Goal: Task Accomplishment & Management: Use online tool/utility

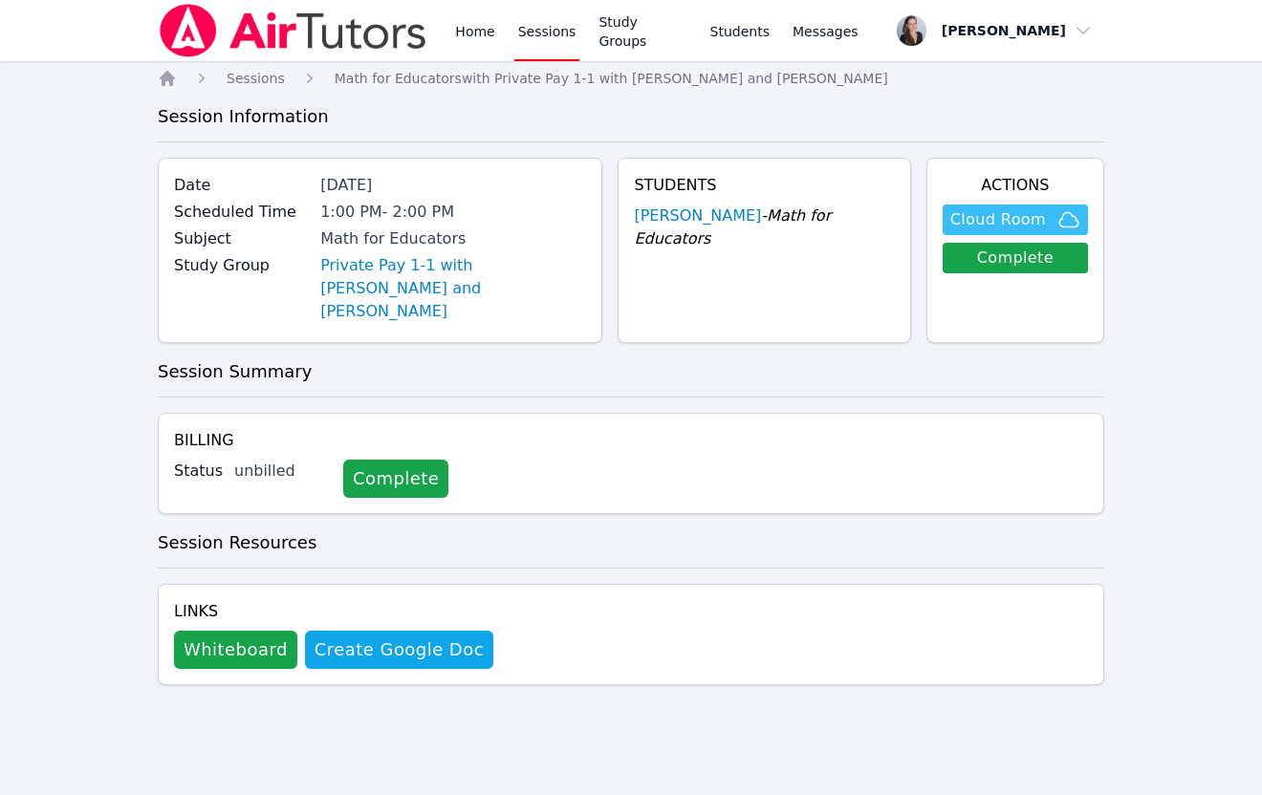
click at [973, 219] on span "Cloud Room" at bounding box center [998, 219] width 96 height 23
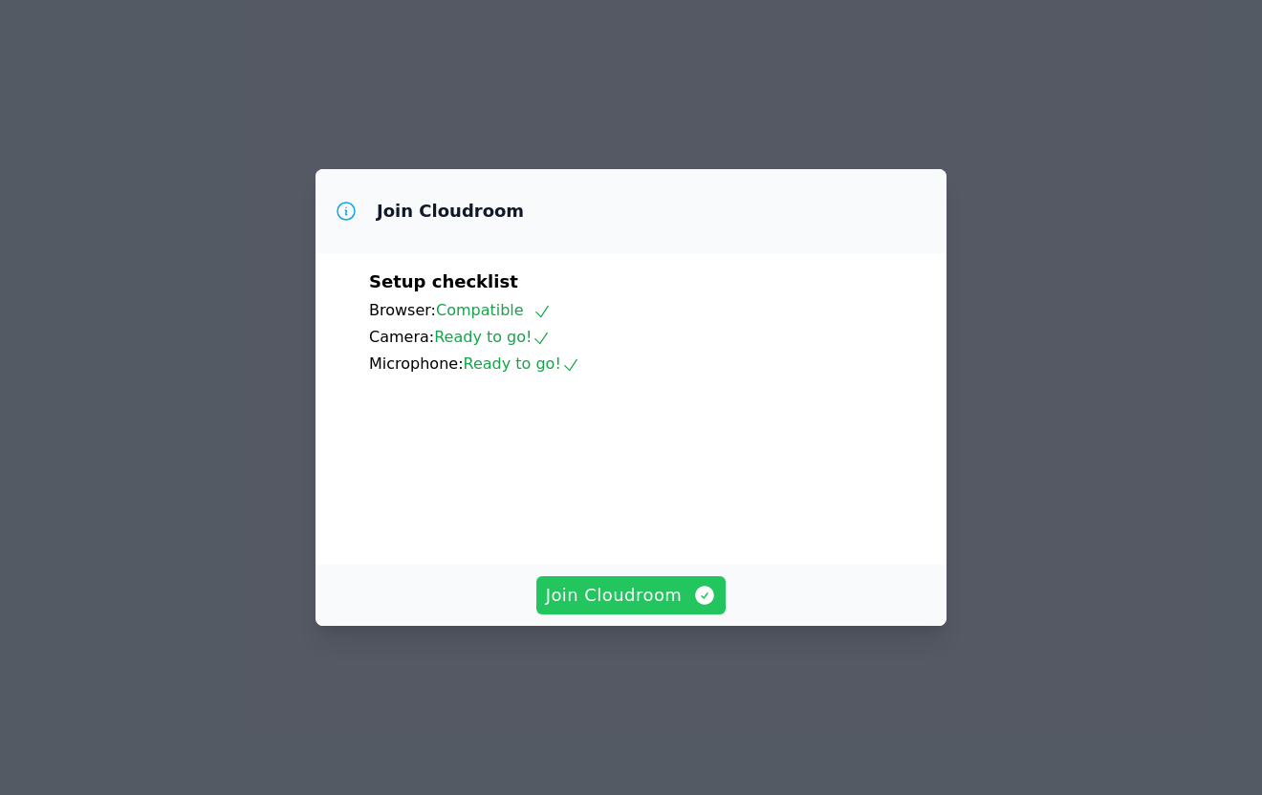
click at [585, 609] on span "Join Cloudroom" at bounding box center [631, 595] width 171 height 27
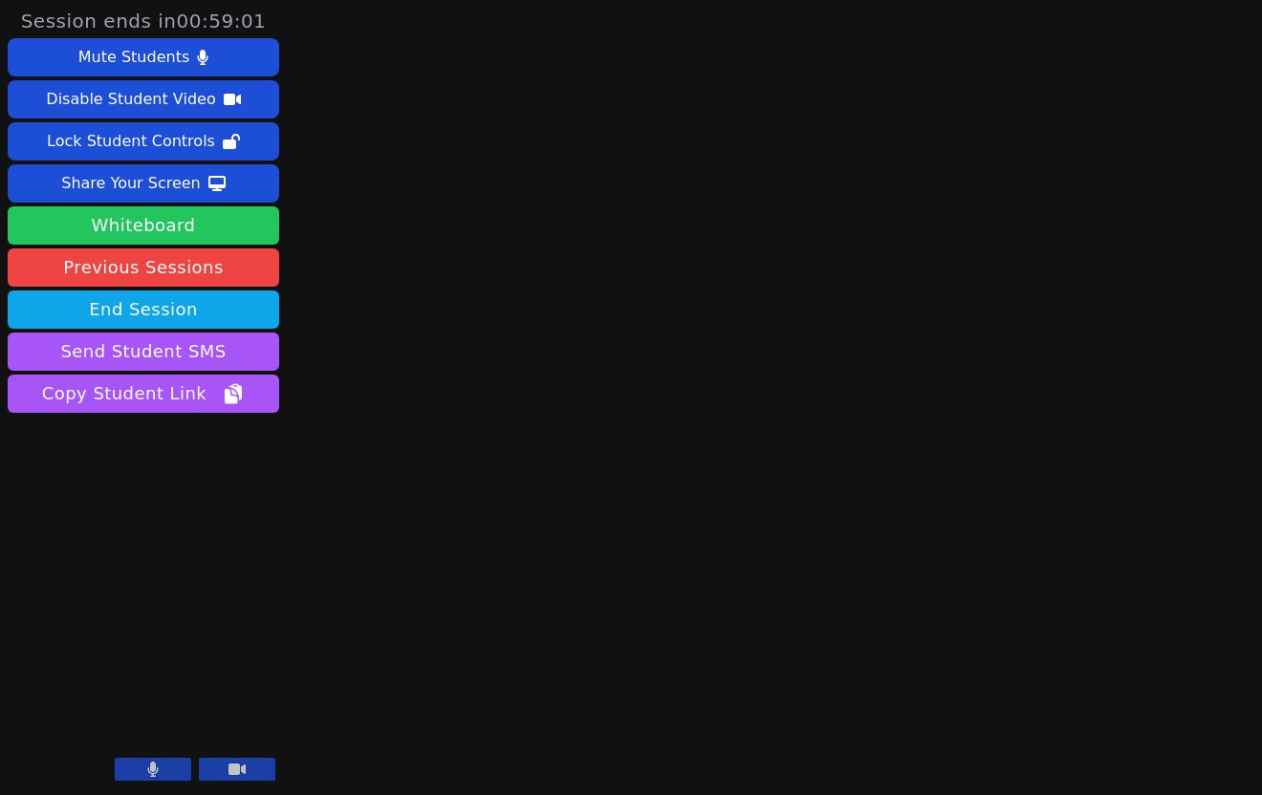
click at [161, 216] on button "Whiteboard" at bounding box center [144, 226] width 272 height 38
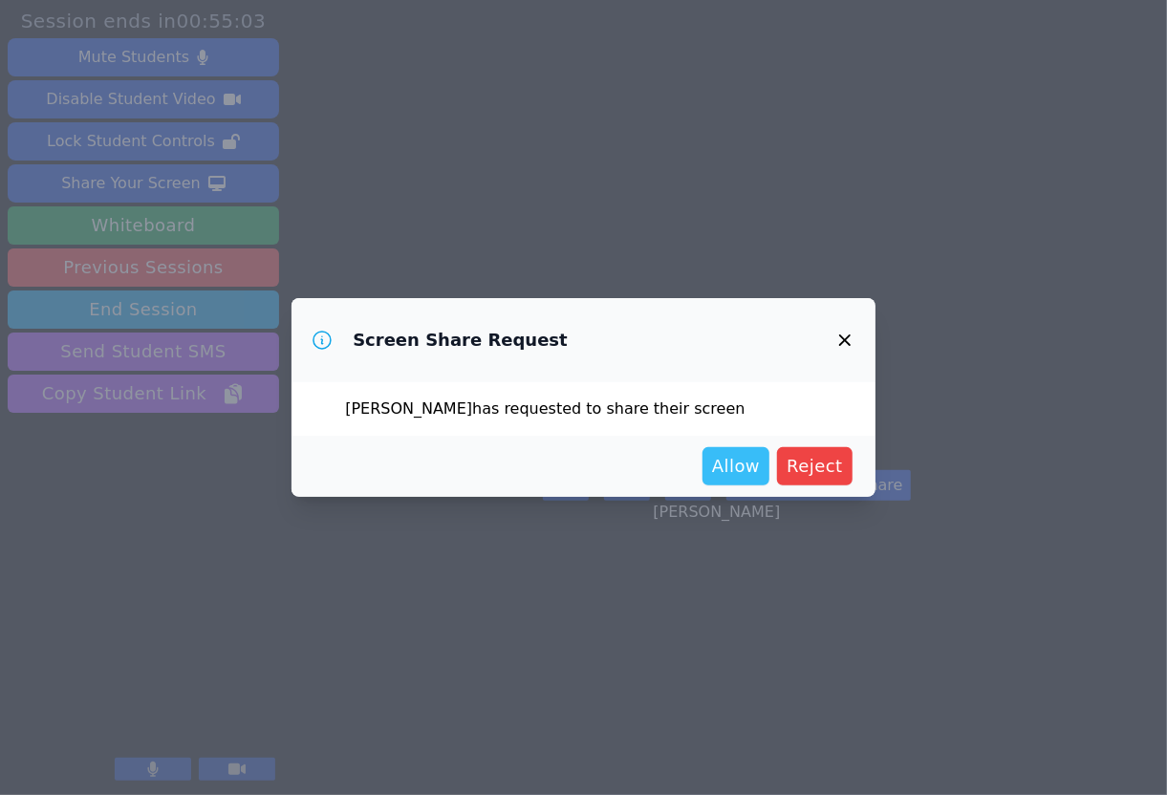
click at [710, 464] on button "Allow" at bounding box center [736, 466] width 67 height 38
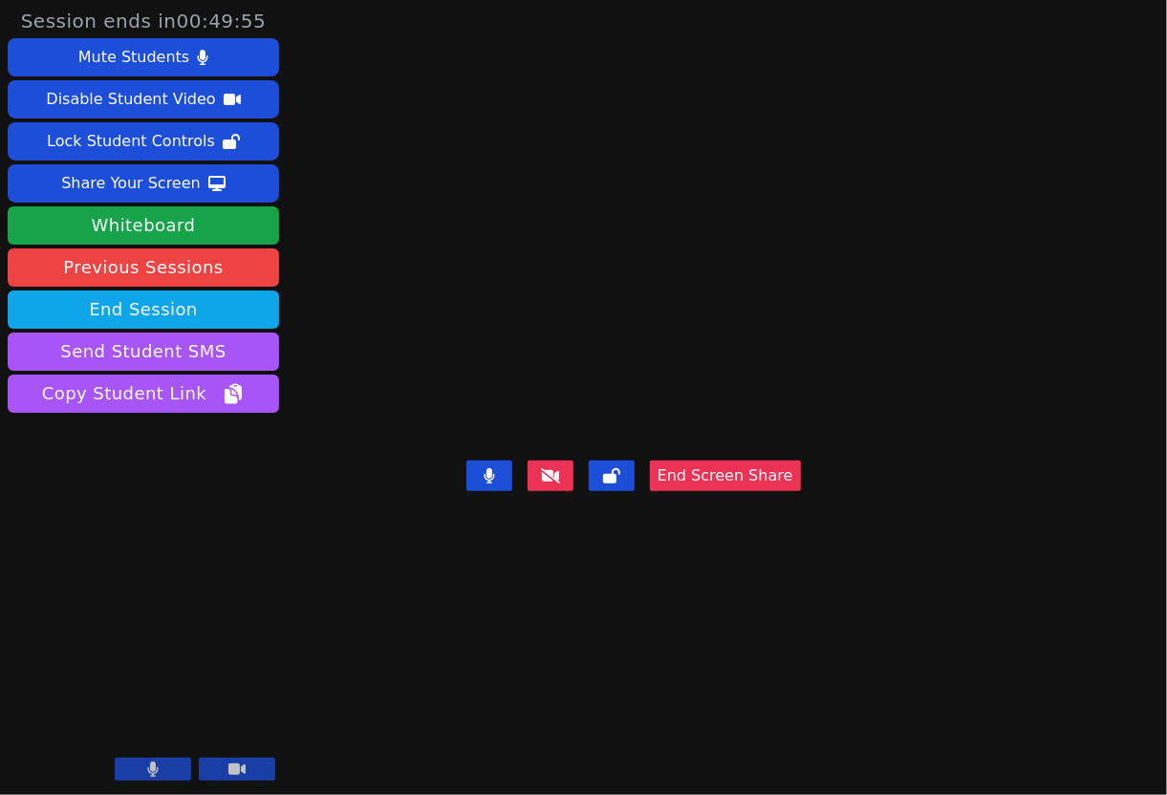
click at [163, 516] on aside "Session ends in 00:49:55 Mute Students Disable Student Video Lock Student Contr…" at bounding box center [143, 397] width 287 height 795
click at [104, 177] on div "Share Your Screen" at bounding box center [131, 183] width 140 height 31
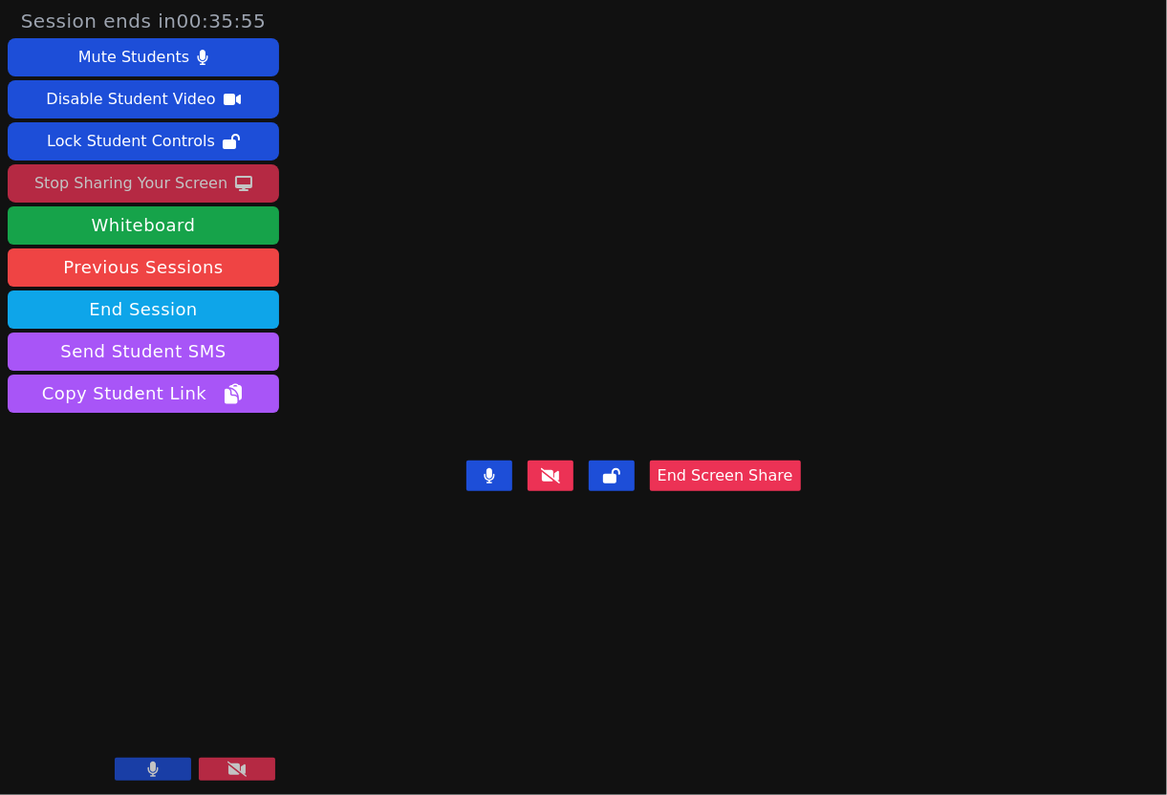
click at [157, 193] on div "Stop Sharing Your Screen" at bounding box center [130, 183] width 193 height 31
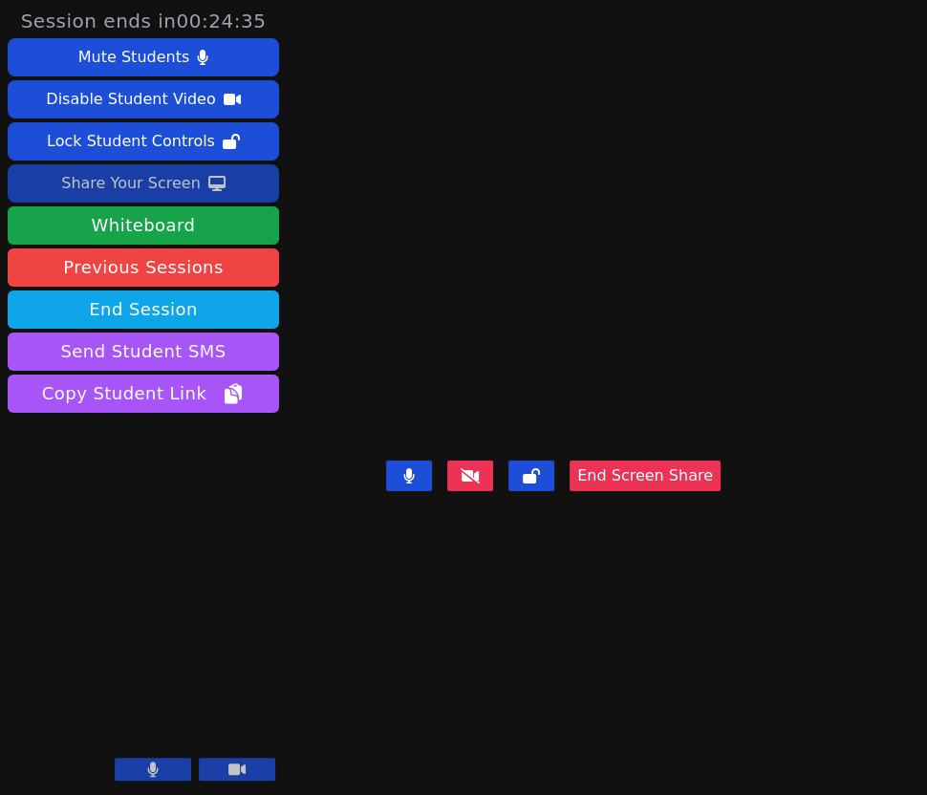
click at [444, 326] on video at bounding box center [553, 360] width 287 height 188
click at [410, 392] on video at bounding box center [553, 360] width 287 height 188
click at [410, 358] on video at bounding box center [553, 360] width 287 height 188
click at [386, 665] on div "[PERSON_NAME] End Screen Share" at bounding box center [553, 397] width 335 height 795
click at [410, 398] on video at bounding box center [553, 360] width 287 height 188
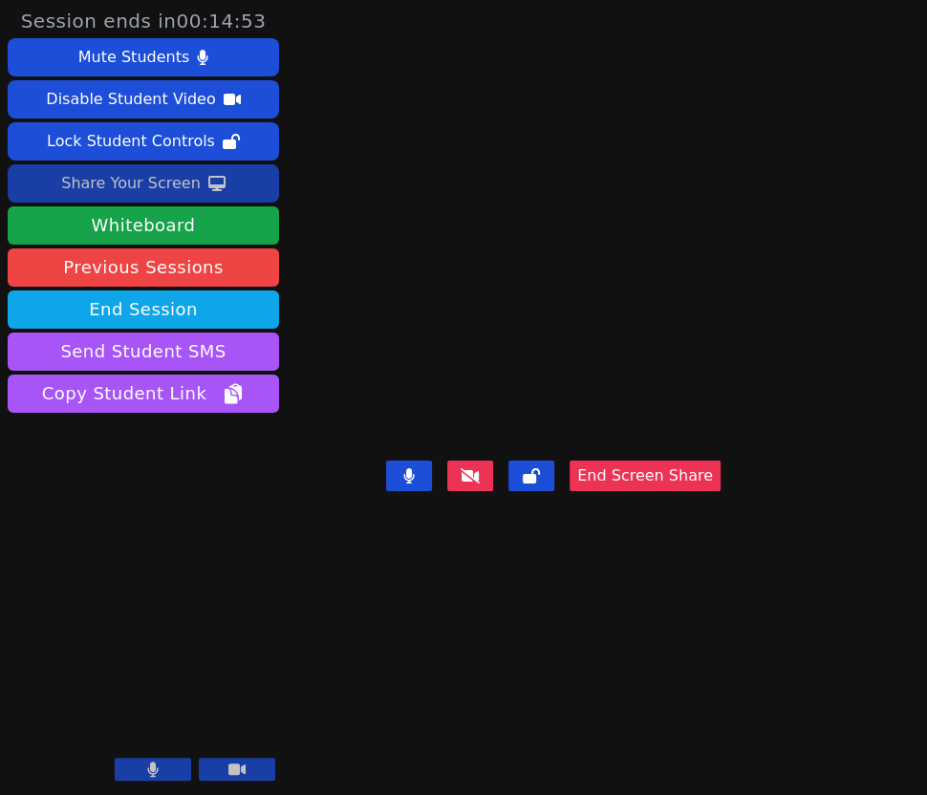
click at [475, 652] on div "[PERSON_NAME] End Screen Share" at bounding box center [553, 397] width 335 height 795
click at [463, 677] on div "[PERSON_NAME] End Screen Share" at bounding box center [553, 397] width 335 height 795
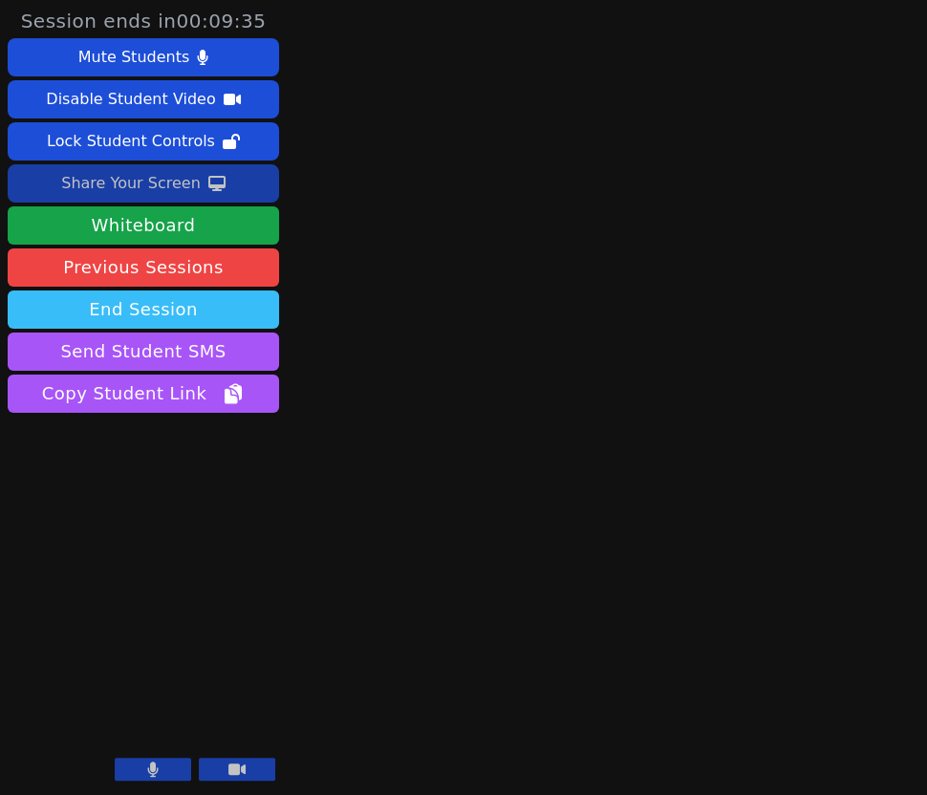
click at [132, 302] on button "End Session" at bounding box center [144, 310] width 272 height 38
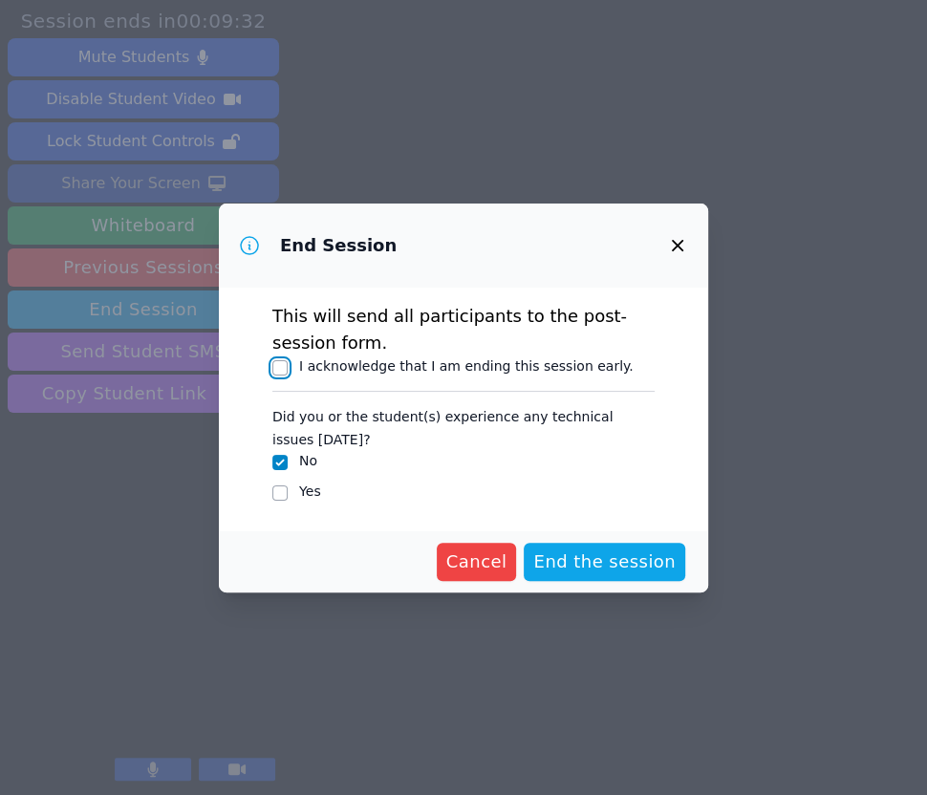
click at [278, 363] on input "I acknowledge that I am ending this session early." at bounding box center [279, 367] width 15 height 15
checkbox input "true"
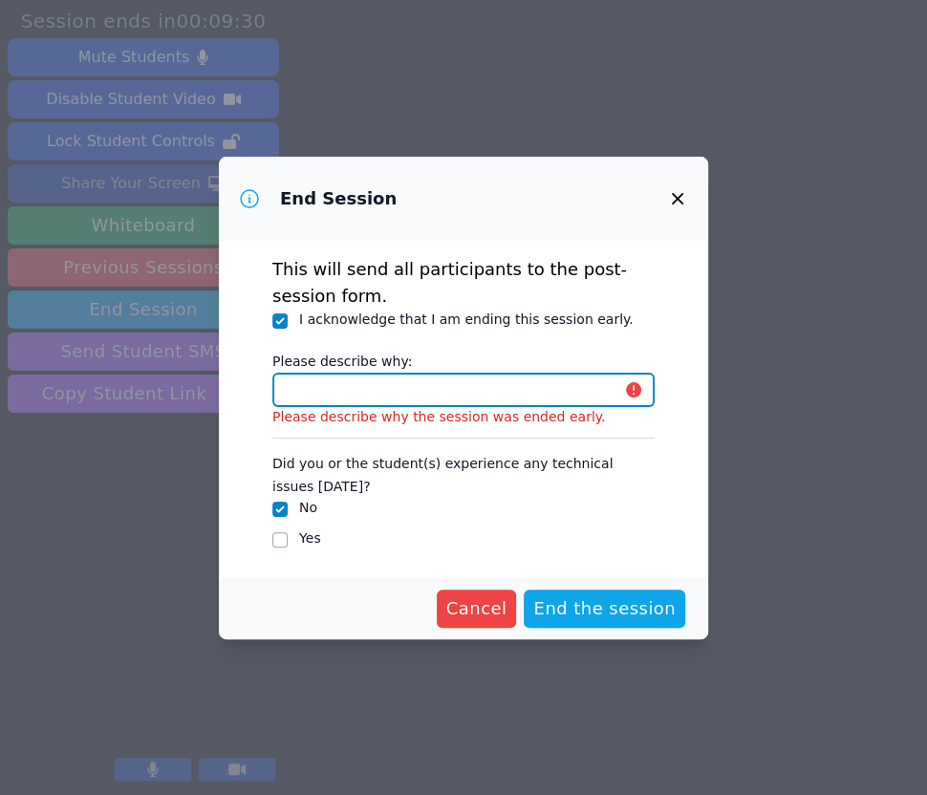
click at [300, 387] on input "Please describe why:" at bounding box center [463, 390] width 382 height 34
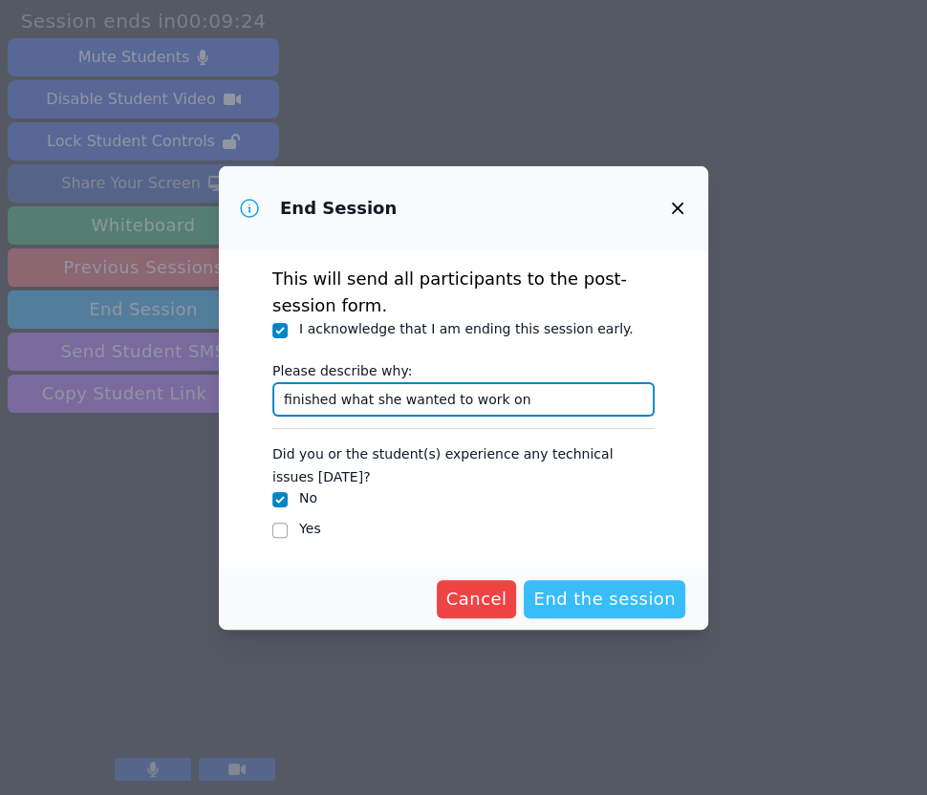
type input "finished what she wanted to work on"
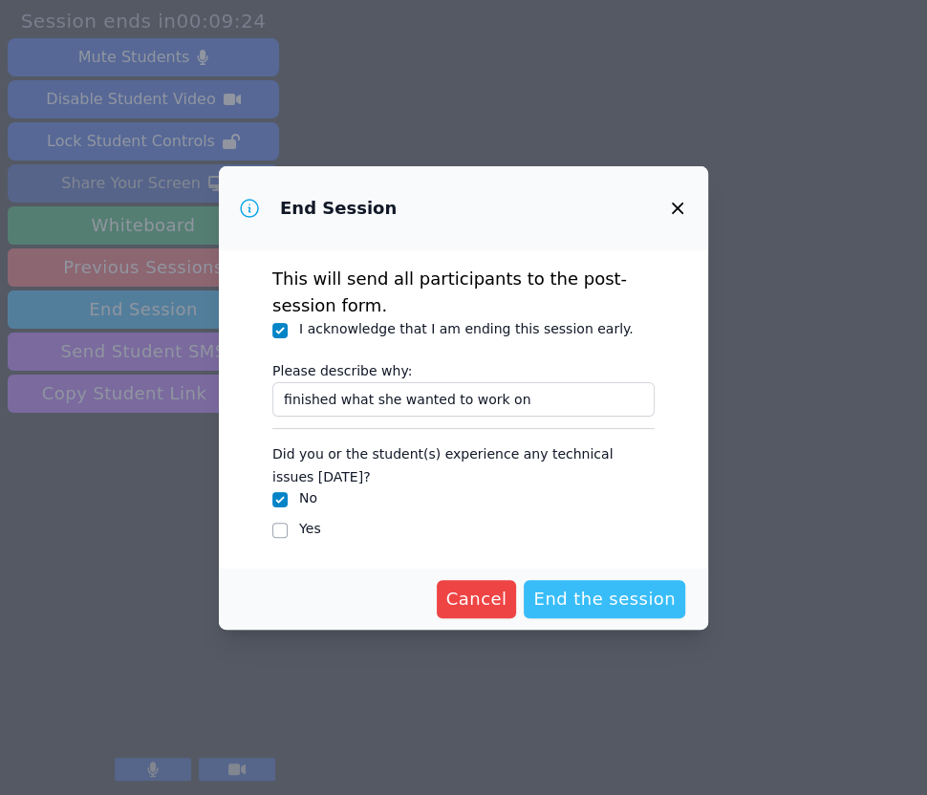
click at [603, 590] on span "End the session" at bounding box center [605, 599] width 142 height 27
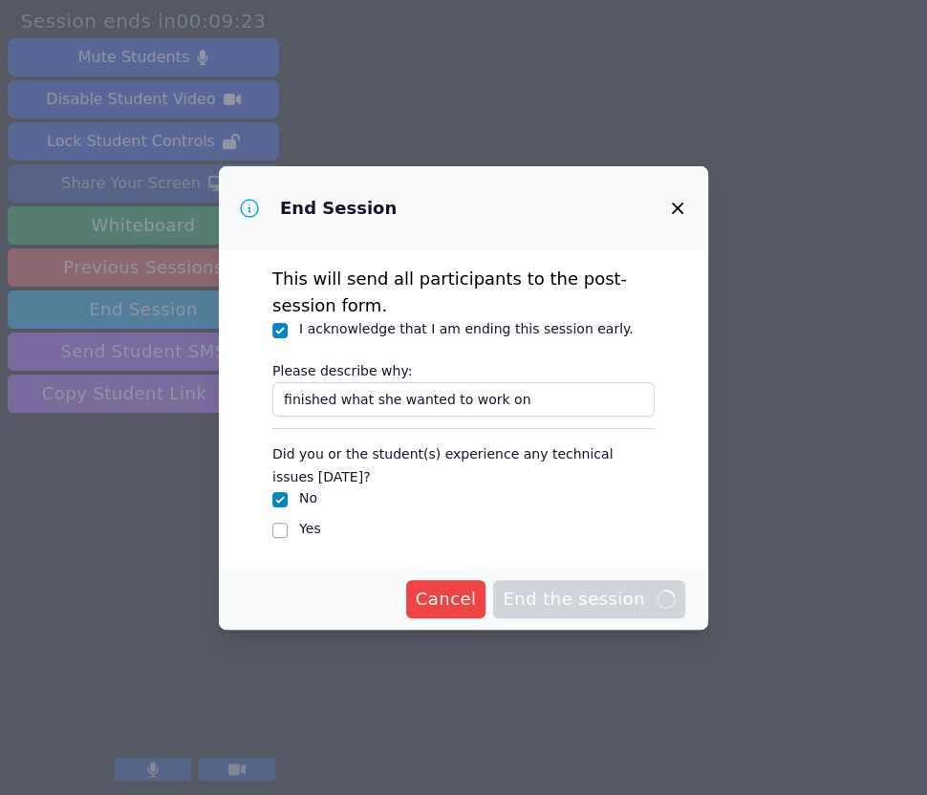
click at [446, 519] on div "Yes" at bounding box center [463, 530] width 382 height 23
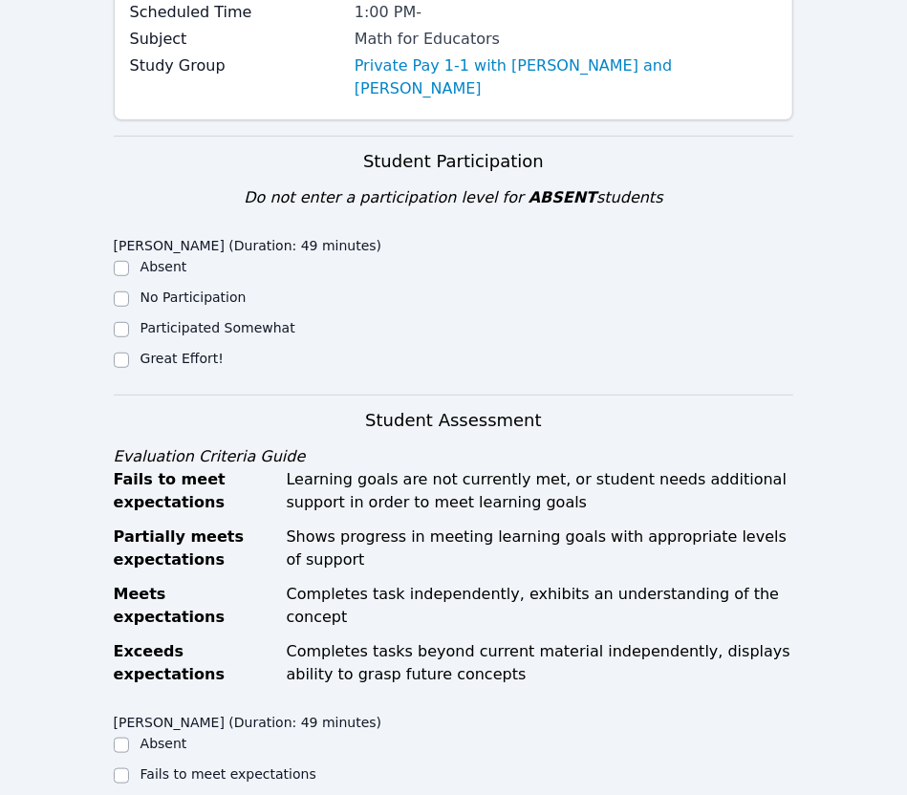
scroll to position [274, 0]
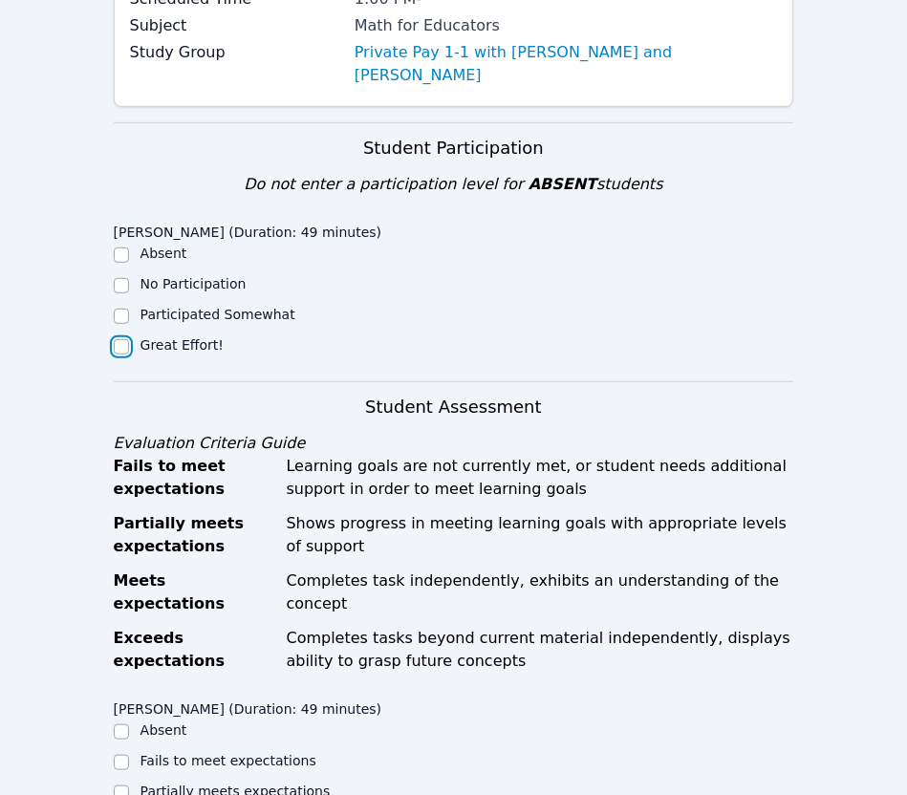
click at [118, 339] on input "Great Effort!" at bounding box center [121, 346] width 15 height 15
checkbox input "true"
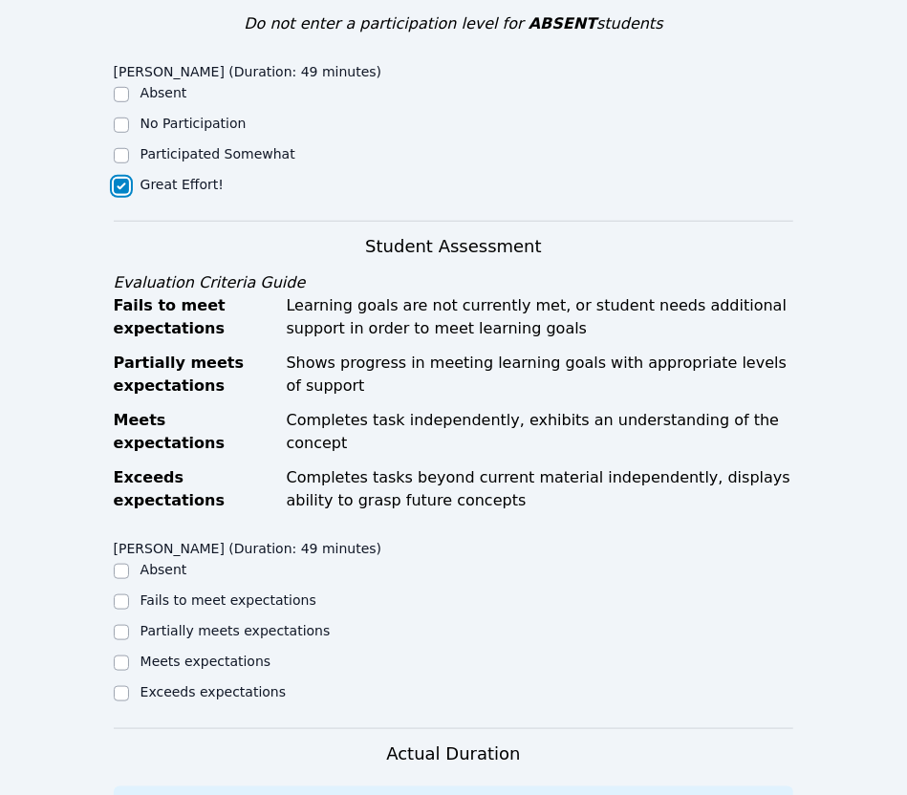
scroll to position [436, 0]
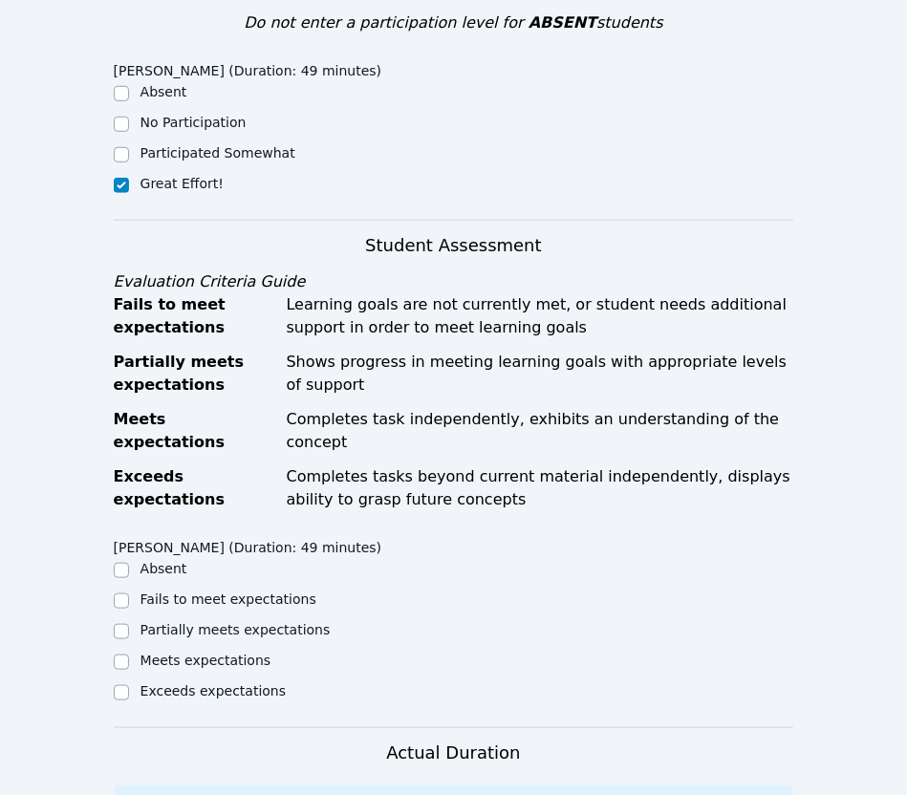
click at [130, 682] on div "Exceeds expectations" at bounding box center [284, 693] width 340 height 23
click at [119, 686] on input "Exceeds expectations" at bounding box center [121, 693] width 15 height 15
checkbox input "true"
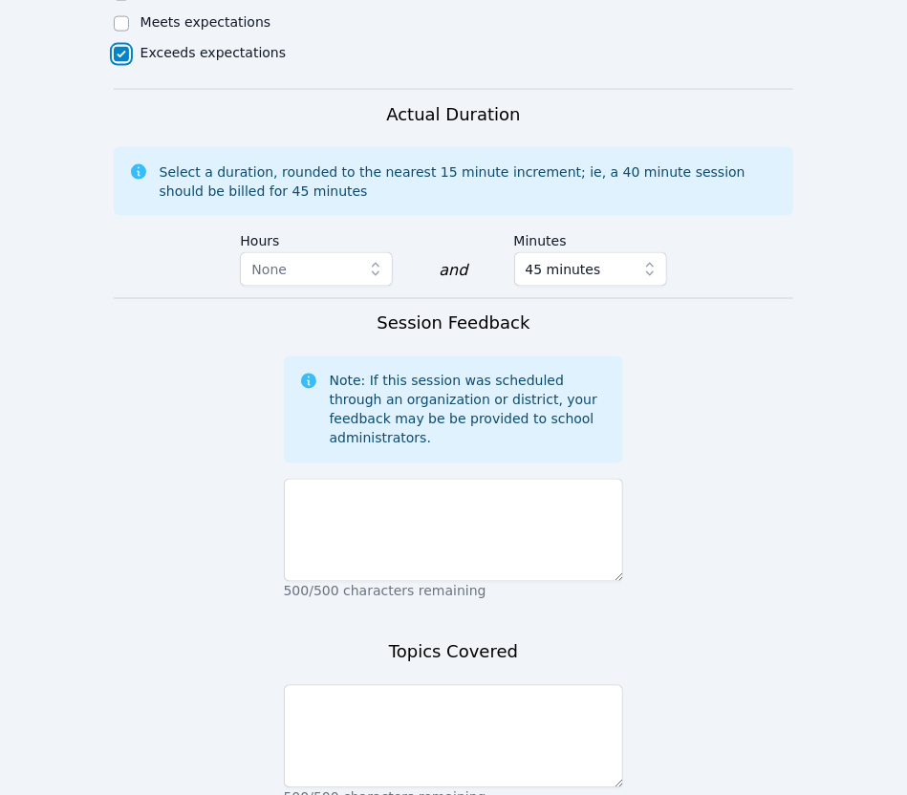
scroll to position [1079, 0]
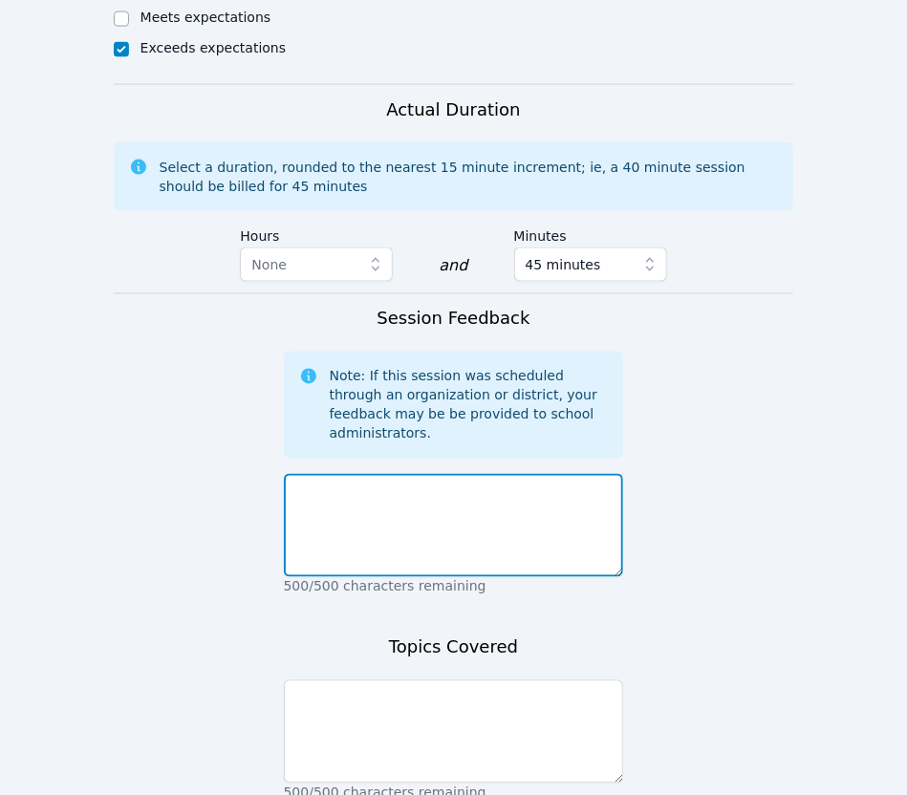
click at [359, 474] on textarea at bounding box center [454, 525] width 340 height 103
type textarea "G"
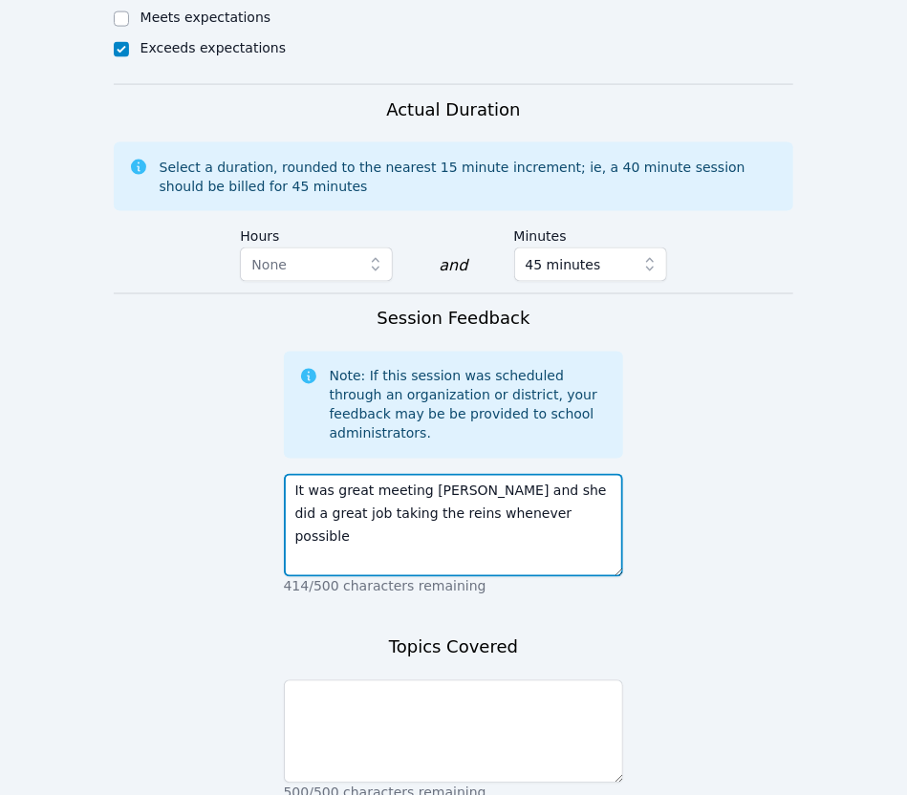
type textarea "It was great meeting [PERSON_NAME] and she did a great job taking the reins whe…"
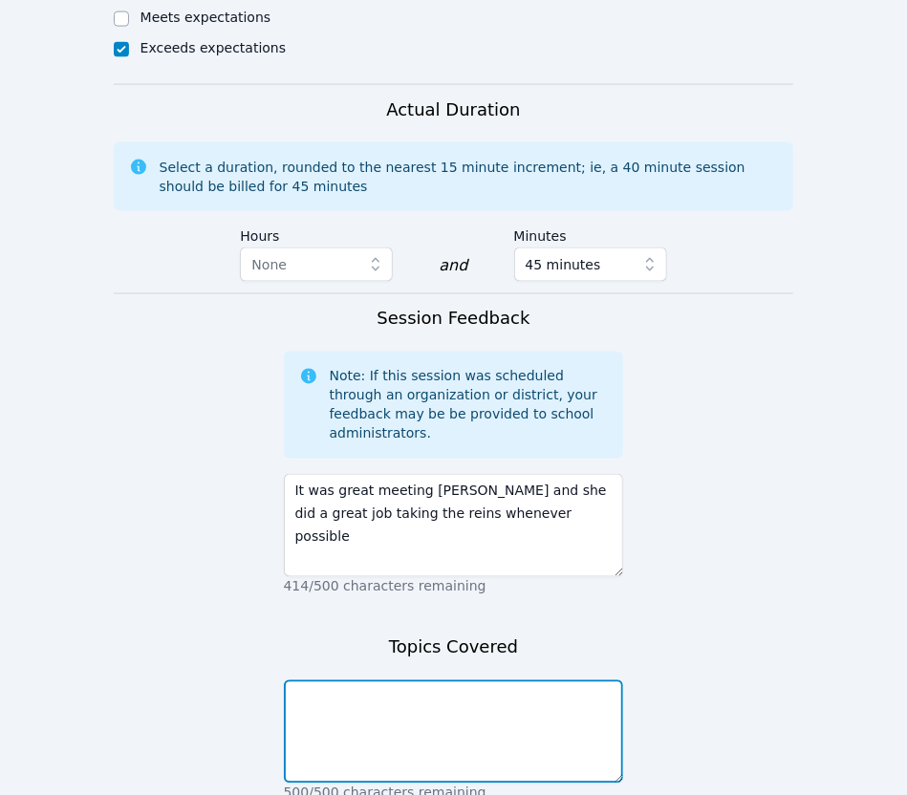
click at [382, 681] on textarea at bounding box center [454, 732] width 340 height 103
type textarea "H"
type textarea "Math HW assignment for the week"
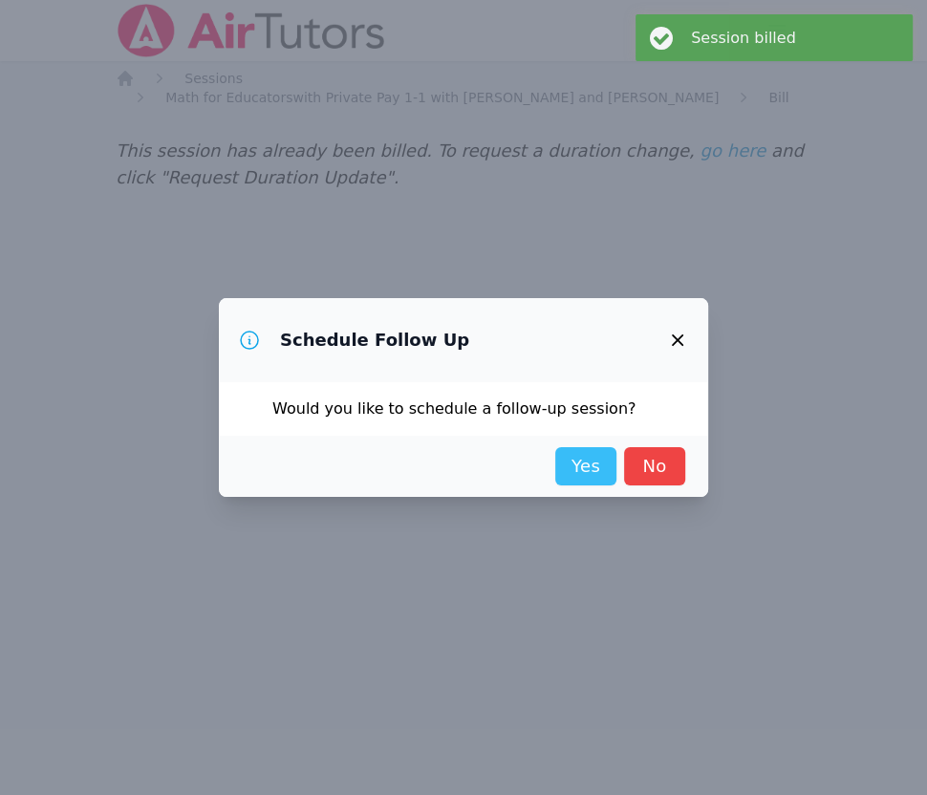
click at [576, 471] on link "Yes" at bounding box center [585, 466] width 61 height 38
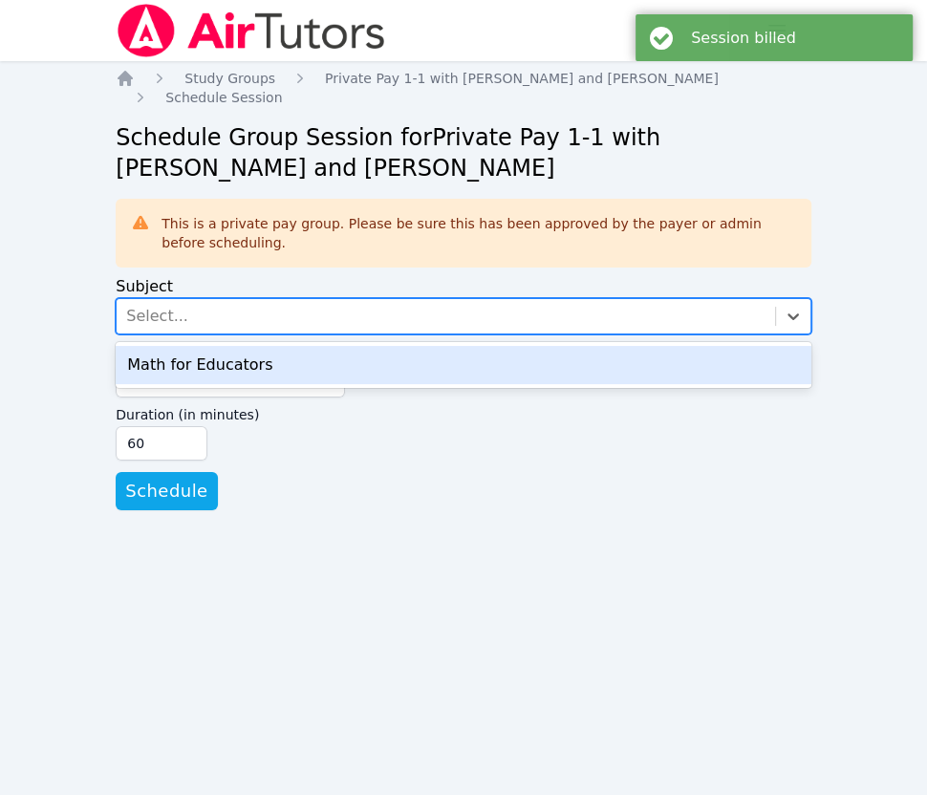
click at [405, 299] on div "Select..." at bounding box center [446, 316] width 659 height 34
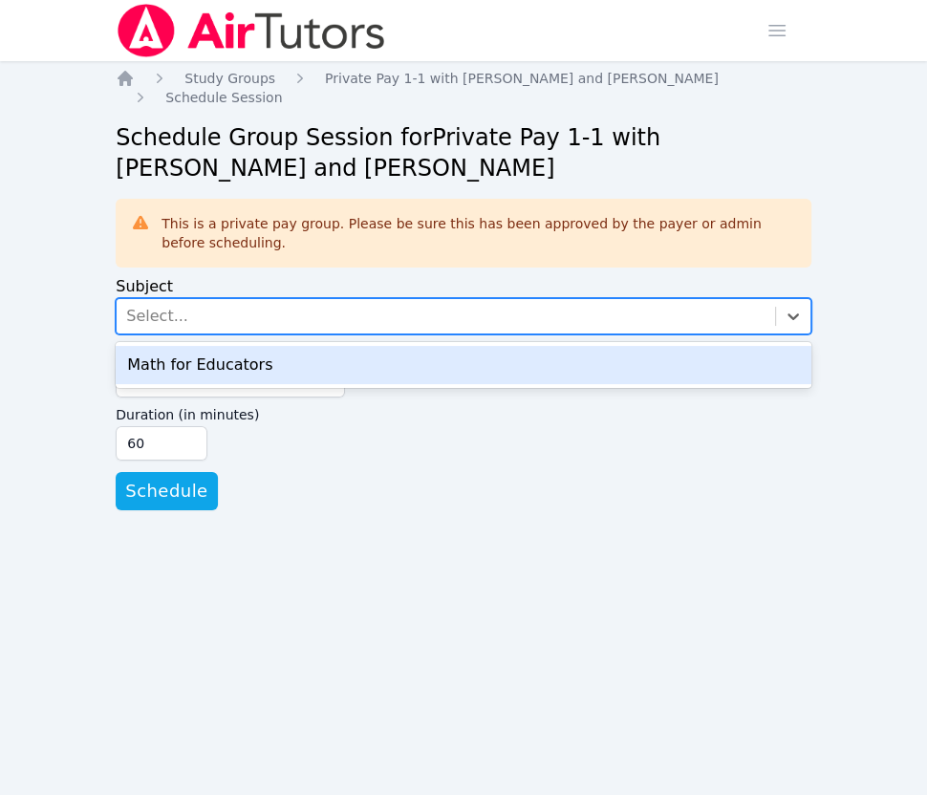
click at [306, 360] on div "Math for Educators" at bounding box center [464, 365] width 696 height 38
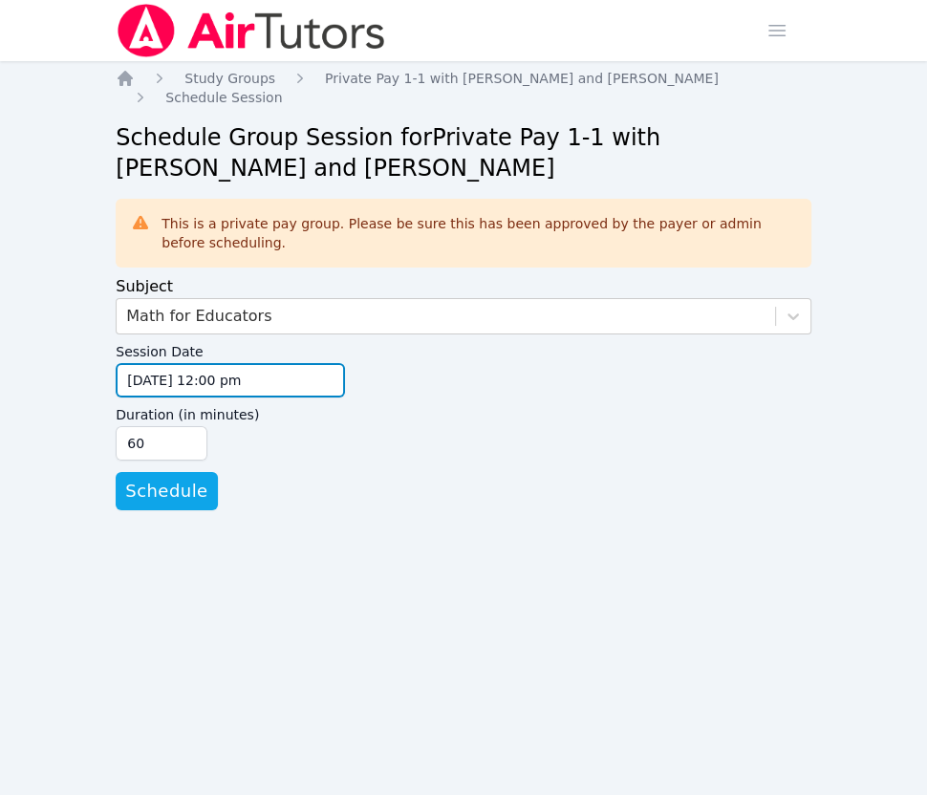
click at [138, 363] on input "[DATE] 12:00 pm" at bounding box center [230, 380] width 229 height 34
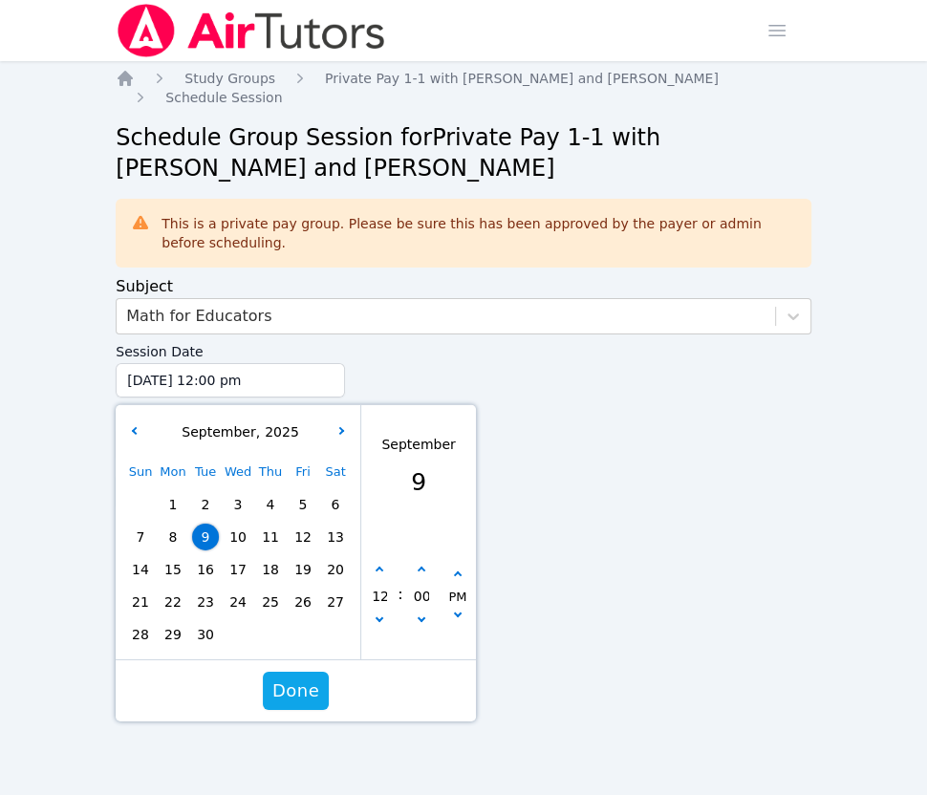
click at [275, 556] on span "18" at bounding box center [270, 569] width 27 height 27
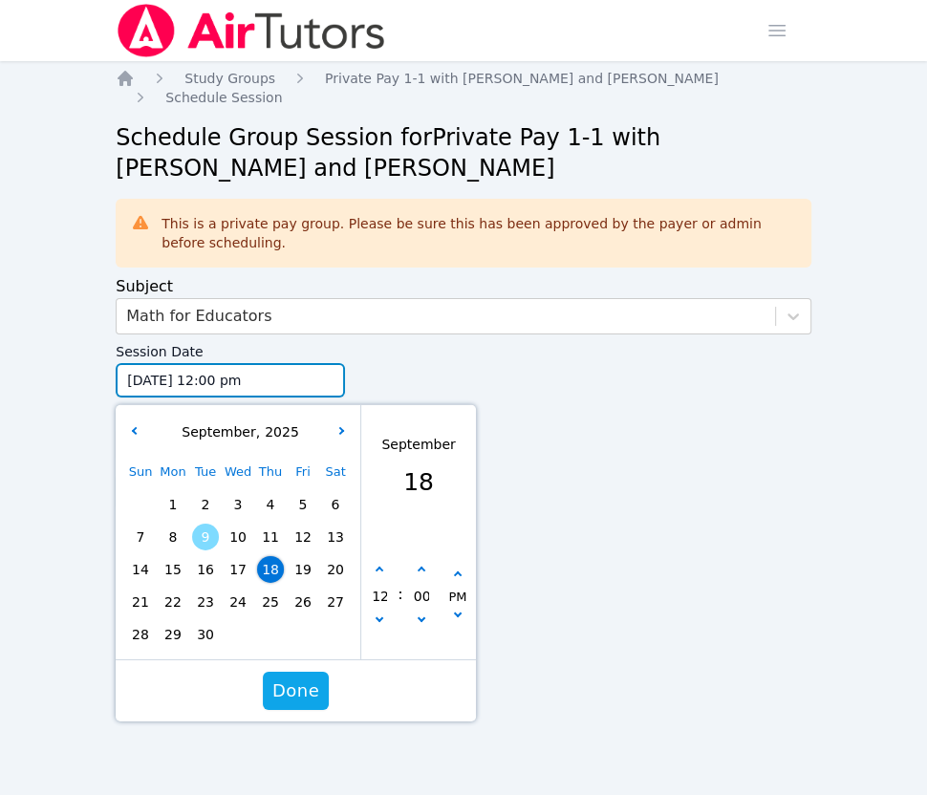
click at [219, 363] on input "[DATE] 12:00 pm" at bounding box center [230, 380] width 229 height 34
click at [377, 615] on icon "button" at bounding box center [380, 619] width 8 height 8
type input "[DATE] 11:00 am"
type input "11"
click at [377, 580] on input "11" at bounding box center [379, 596] width 19 height 33
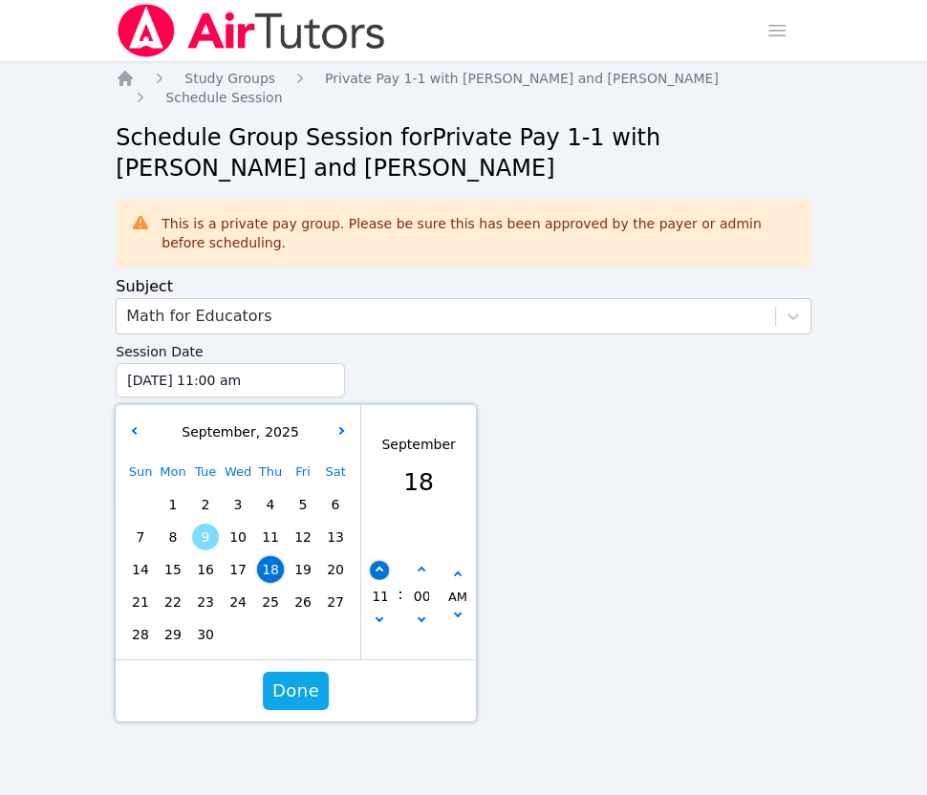
click at [377, 561] on button "button" at bounding box center [379, 570] width 19 height 19
type input "[DATE] 12:00 pm"
type input "12"
click at [377, 561] on button "button" at bounding box center [379, 570] width 19 height 19
type input "[DATE] 01:00 pm"
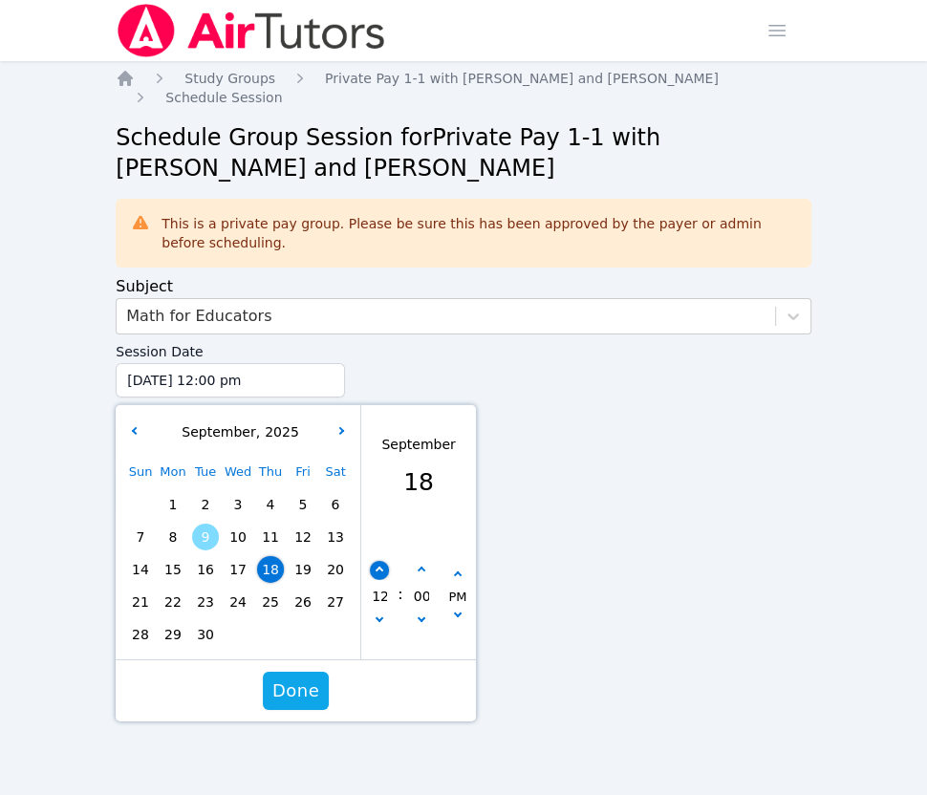
type input "01"
click at [287, 678] on span "Done" at bounding box center [295, 691] width 47 height 27
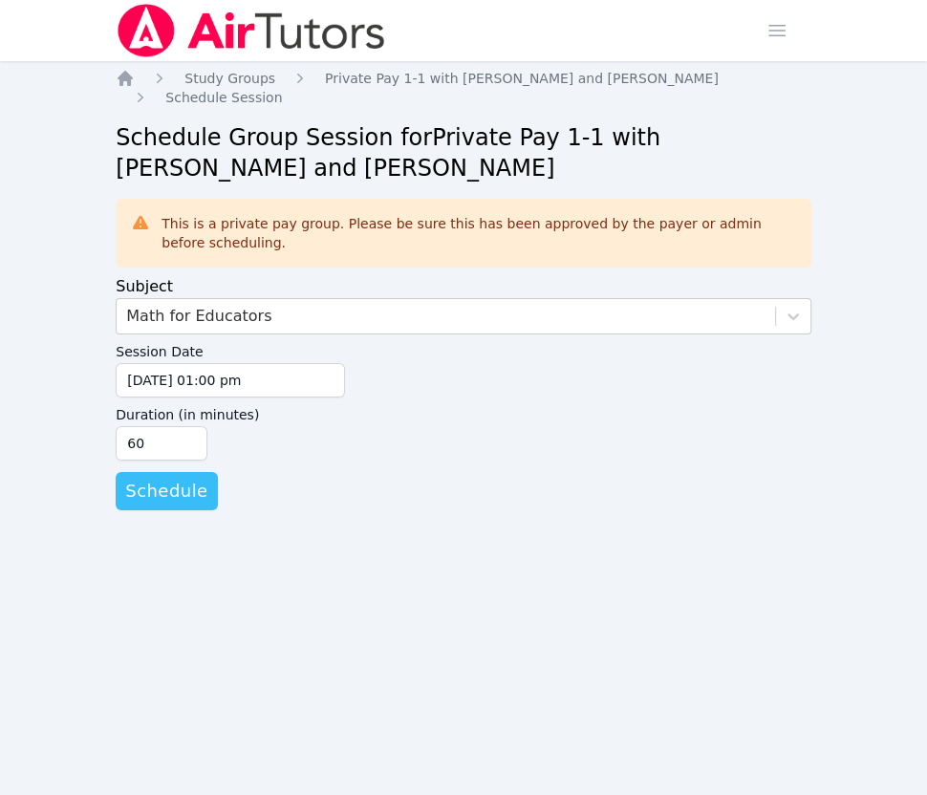
click at [141, 478] on span "Schedule" at bounding box center [166, 491] width 82 height 27
